Goal: Find specific page/section: Find specific page/section

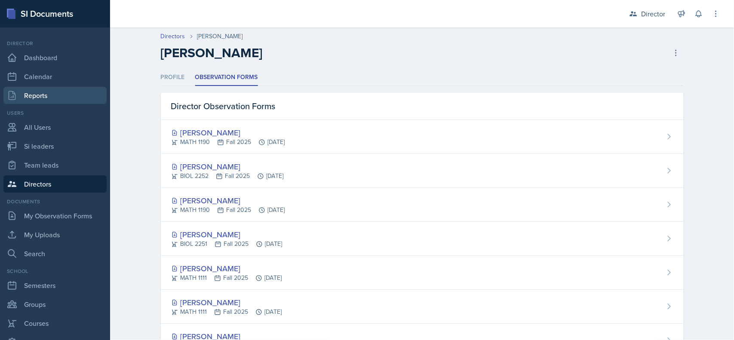
click at [54, 97] on link "Reports" at bounding box center [54, 95] width 103 height 17
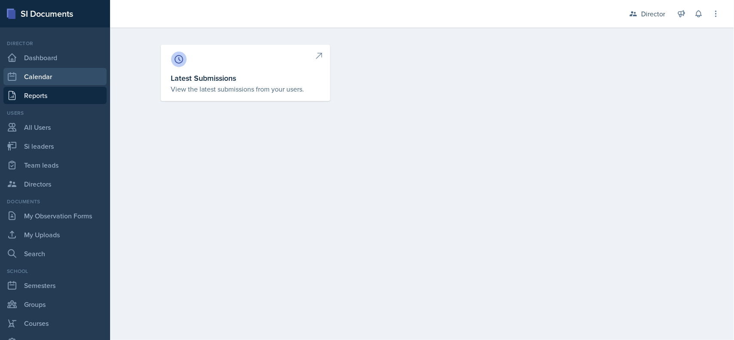
click at [60, 75] on link "Calendar" at bounding box center [54, 76] width 103 height 17
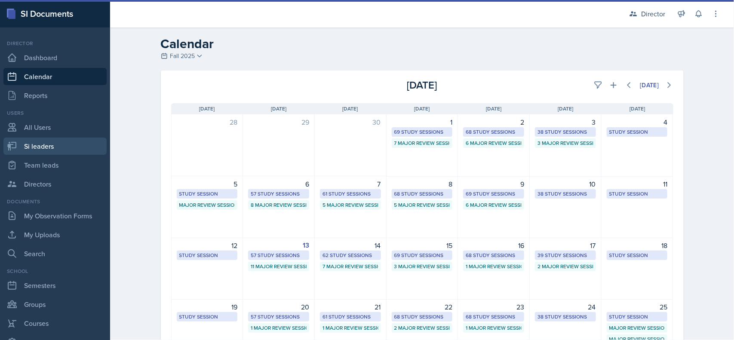
click at [58, 145] on link "Si leaders" at bounding box center [54, 146] width 103 height 17
select select "2bed604d-1099-4043-b1bc-2365e8740244"
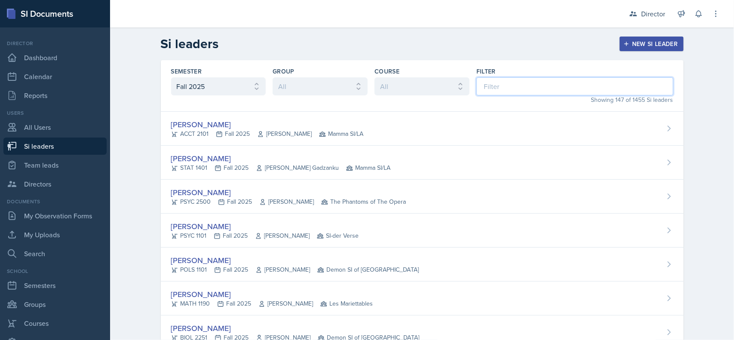
click at [495, 89] on input at bounding box center [574, 86] width 197 height 18
type input "dj"
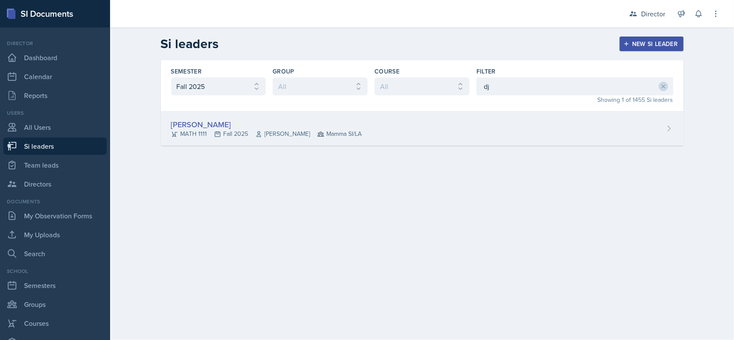
click at [539, 125] on div "[PERSON_NAME] MATH 1111 Fall 2025 Symon Kimitei Mamma SI/LA" at bounding box center [422, 129] width 523 height 34
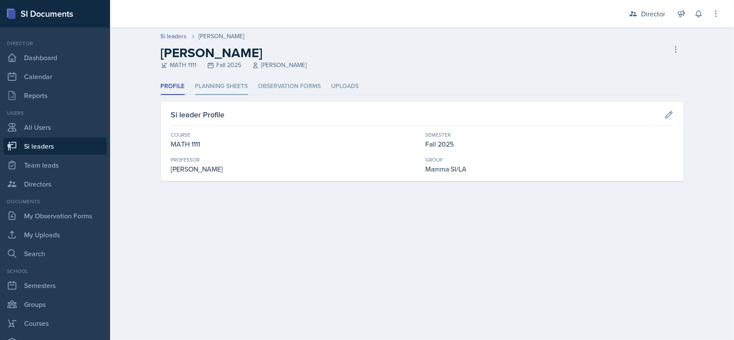
click at [227, 85] on li "Planning Sheets" at bounding box center [221, 86] width 53 height 17
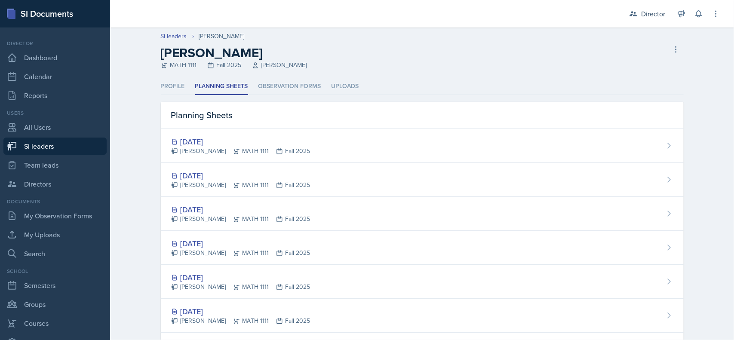
click at [295, 72] on header "Si leaders [PERSON_NAME] [PERSON_NAME] MATH 1111 Fall 2025 [PERSON_NAME] Si lea…" at bounding box center [422, 53] width 624 height 51
click at [310, 81] on li "Observation Forms" at bounding box center [289, 86] width 63 height 17
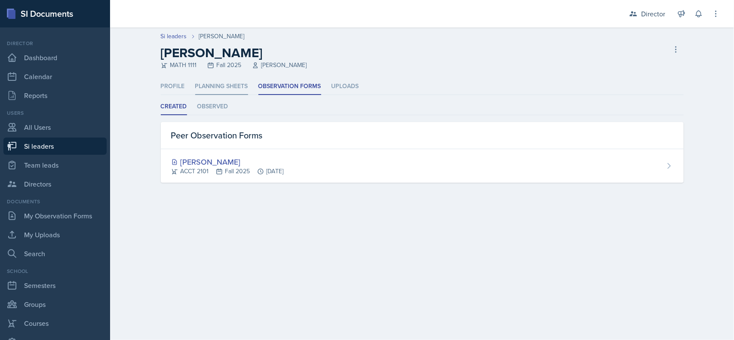
click at [238, 82] on li "Planning Sheets" at bounding box center [221, 86] width 53 height 17
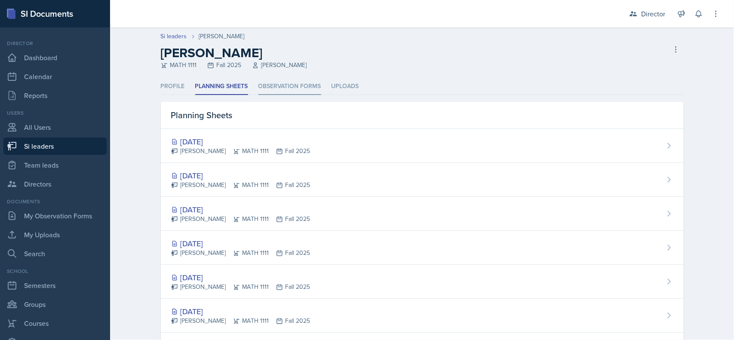
click at [288, 89] on li "Observation Forms" at bounding box center [289, 86] width 63 height 17
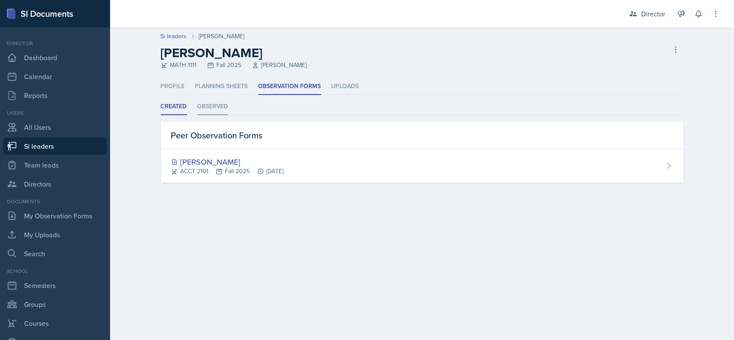
click at [226, 103] on li "Observed" at bounding box center [212, 106] width 31 height 17
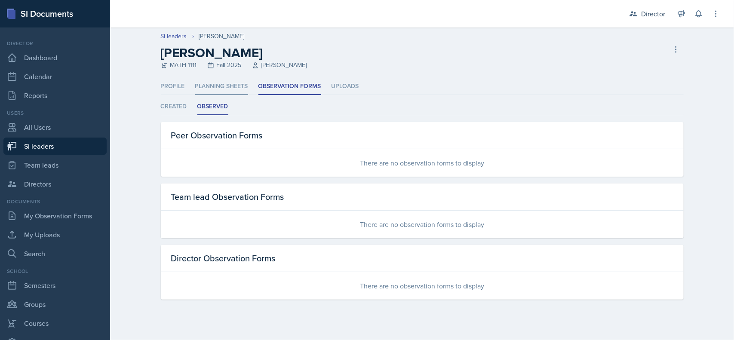
click at [233, 87] on li "Planning Sheets" at bounding box center [221, 86] width 53 height 17
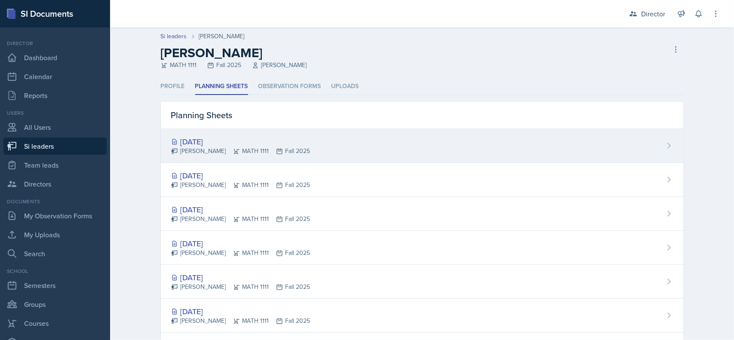
click at [420, 133] on div "[DATE] [PERSON_NAME] MATH 1111 Fall 2025" at bounding box center [422, 146] width 523 height 34
